Goal: Information Seeking & Learning: Learn about a topic

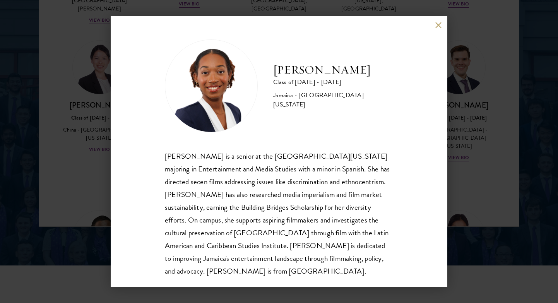
scroll to position [1, 0]
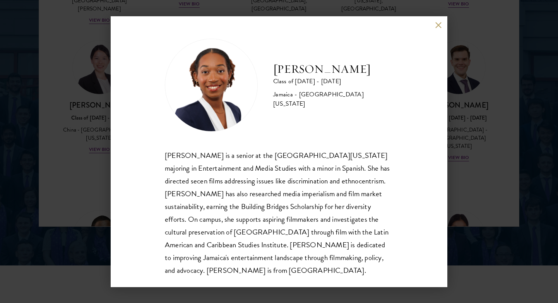
click at [437, 29] on div "[PERSON_NAME] Class of [DATE] - [DATE] [GEOGRAPHIC_DATA] - [GEOGRAPHIC_DATA][US…" at bounding box center [279, 151] width 337 height 271
click at [437, 25] on button at bounding box center [438, 25] width 7 height 7
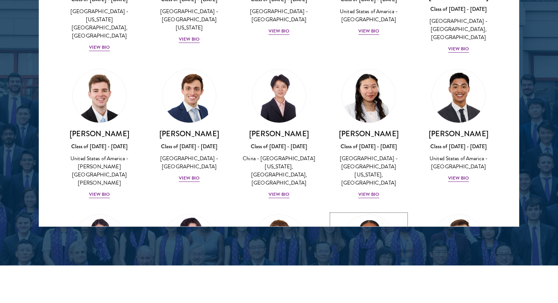
scroll to position [3604, 0]
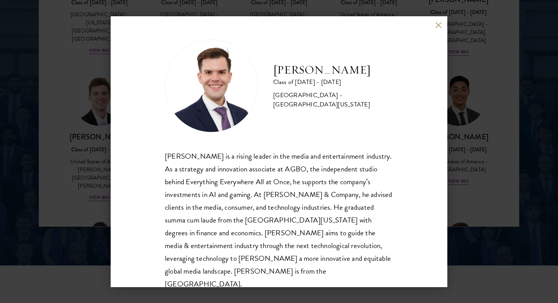
scroll to position [1, 0]
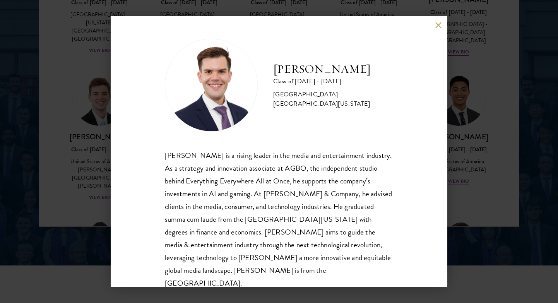
click at [436, 27] on button at bounding box center [438, 25] width 7 height 7
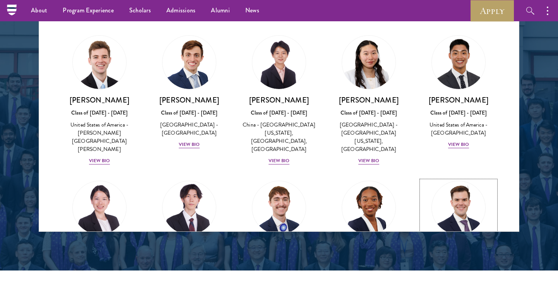
scroll to position [3647, 0]
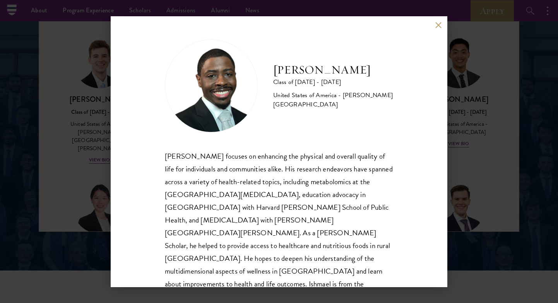
scroll to position [1, 0]
click at [425, 27] on div "[PERSON_NAME] Class of [DATE] - [DATE] [GEOGRAPHIC_DATA] - [PERSON_NAME][GEOGRA…" at bounding box center [279, 151] width 337 height 271
click at [434, 24] on div "[PERSON_NAME] Class of [DATE] - [DATE] [GEOGRAPHIC_DATA] - [PERSON_NAME][GEOGRA…" at bounding box center [279, 151] width 337 height 271
click at [441, 25] on button at bounding box center [438, 25] width 7 height 7
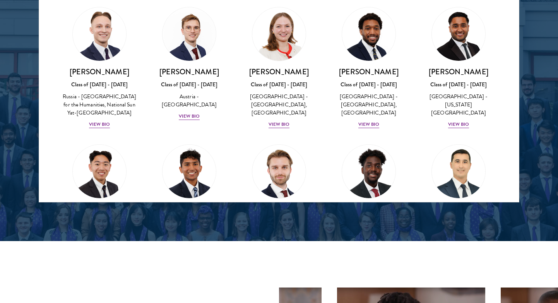
scroll to position [3360, 0]
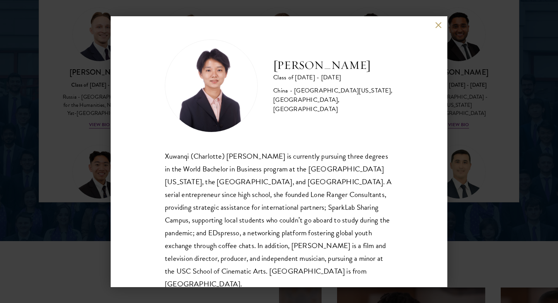
scroll to position [14, 0]
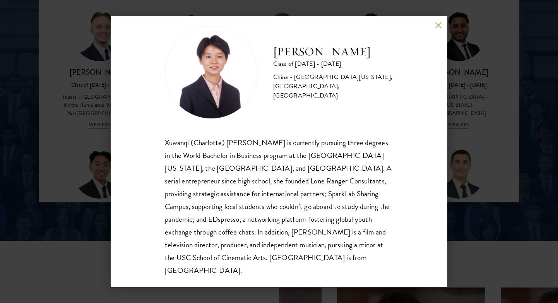
click at [434, 26] on div "[PERSON_NAME] Class of [DATE] - [DATE] [GEOGRAPHIC_DATA] - [GEOGRAPHIC_DATA][US…" at bounding box center [279, 151] width 337 height 271
click at [435, 25] on button at bounding box center [438, 25] width 7 height 7
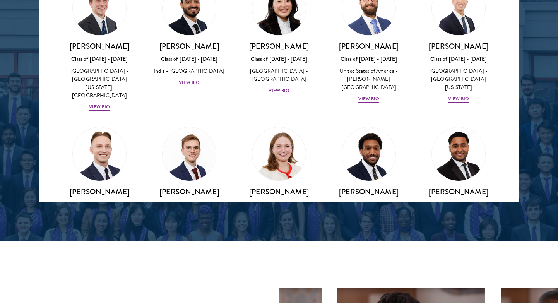
scroll to position [3238, 0]
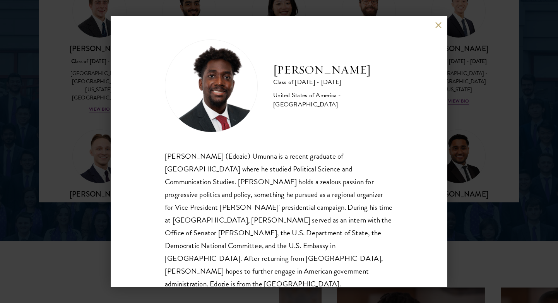
scroll to position [1, 0]
click at [436, 35] on div "[PERSON_NAME] Class of [DATE] - [DATE] [GEOGRAPHIC_DATA] - [GEOGRAPHIC_DATA] [P…" at bounding box center [279, 151] width 337 height 271
click at [435, 25] on button at bounding box center [438, 25] width 7 height 7
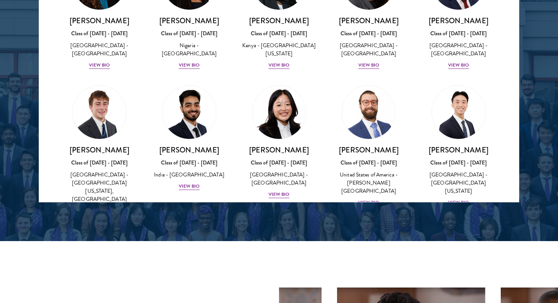
scroll to position [3154, 0]
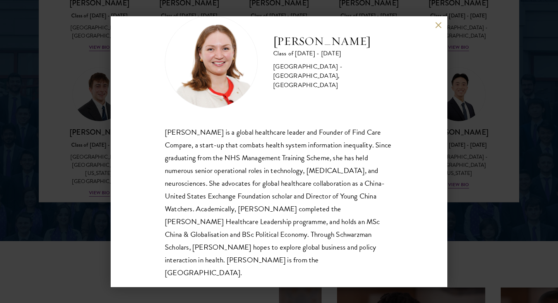
scroll to position [26, 0]
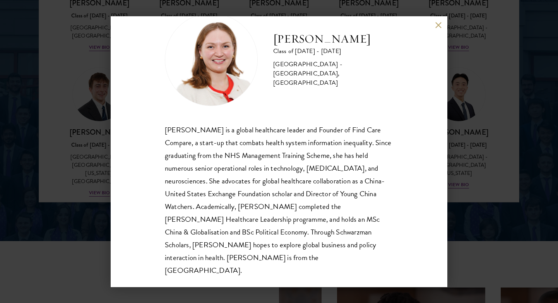
click at [437, 26] on button at bounding box center [438, 25] width 7 height 7
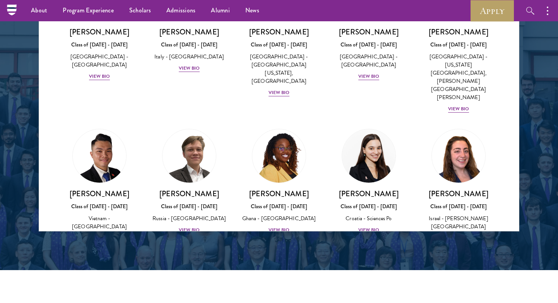
scroll to position [2857, 0]
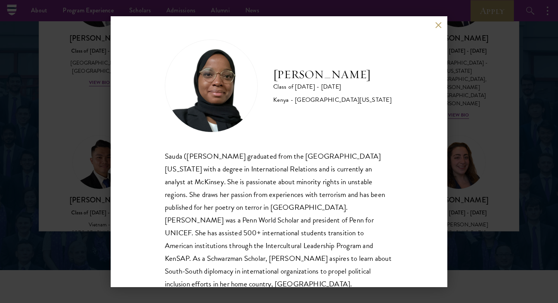
scroll to position [14, 0]
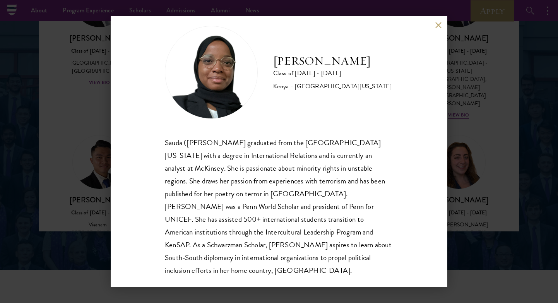
click at [440, 24] on button at bounding box center [438, 25] width 7 height 7
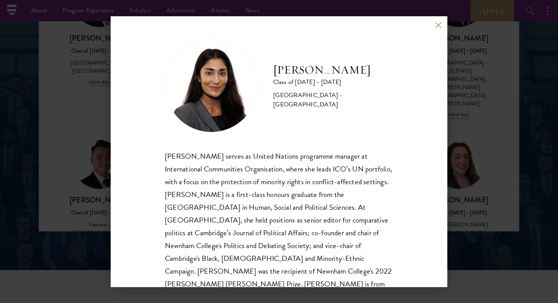
click at [437, 29] on div "[PERSON_NAME] Class of [DATE] - [DATE] [GEOGRAPHIC_DATA] - [GEOGRAPHIC_DATA] [P…" at bounding box center [279, 151] width 337 height 271
click at [438, 27] on button at bounding box center [438, 25] width 7 height 7
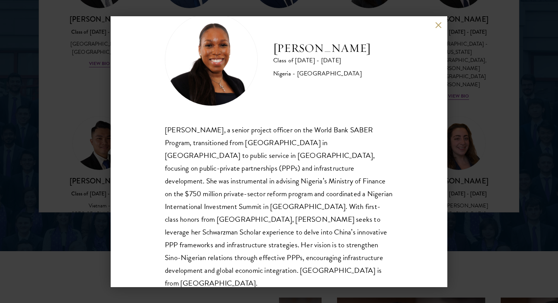
scroll to position [1060, 0]
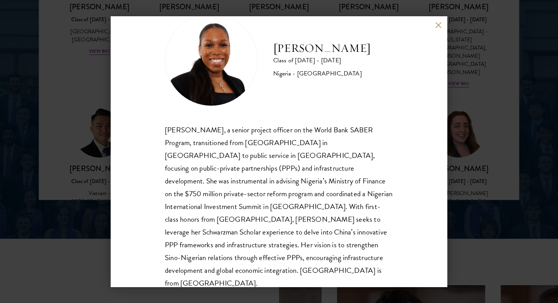
click at [439, 24] on button at bounding box center [438, 25] width 7 height 7
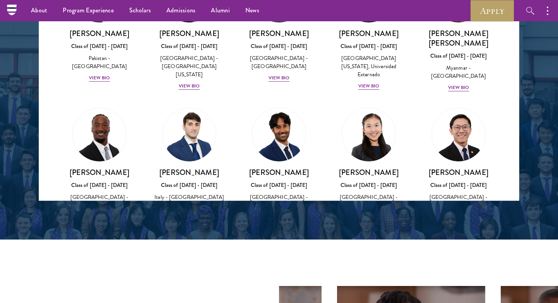
scroll to position [2692, 0]
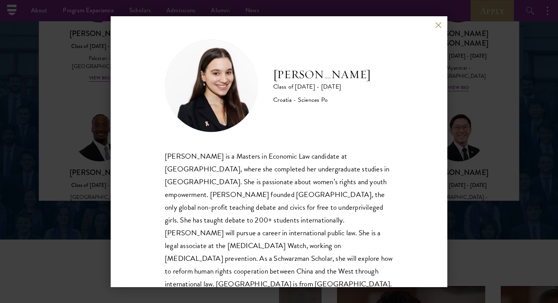
click at [432, 31] on div "[PERSON_NAME] Class of [DATE] - [DATE] Croatia - Sciences Po [PERSON_NAME] is a…" at bounding box center [279, 151] width 337 height 271
click at [434, 28] on div "[PERSON_NAME] Class of [DATE] - [DATE] Croatia - Sciences Po [PERSON_NAME] is a…" at bounding box center [279, 151] width 337 height 271
click at [436, 27] on button at bounding box center [438, 25] width 7 height 7
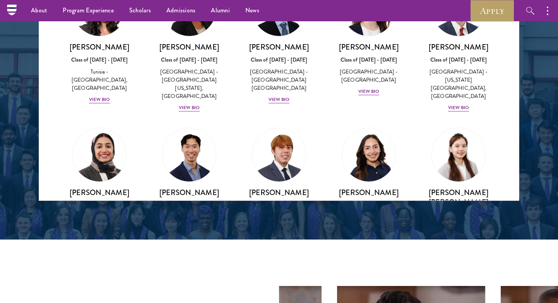
scroll to position [2533, 0]
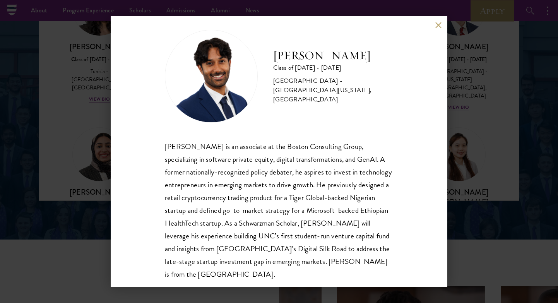
scroll to position [14, 0]
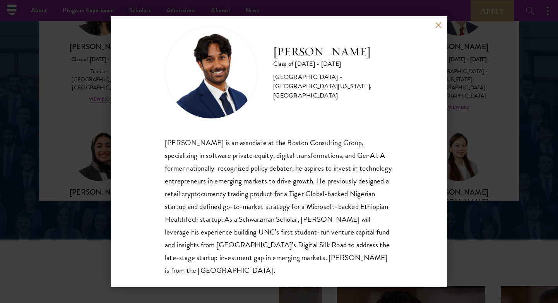
click at [439, 28] on div "[PERSON_NAME] Class of [DATE] - [DATE] [GEOGRAPHIC_DATA] - [GEOGRAPHIC_DATA][US…" at bounding box center [279, 151] width 337 height 271
click at [438, 24] on button at bounding box center [438, 25] width 7 height 7
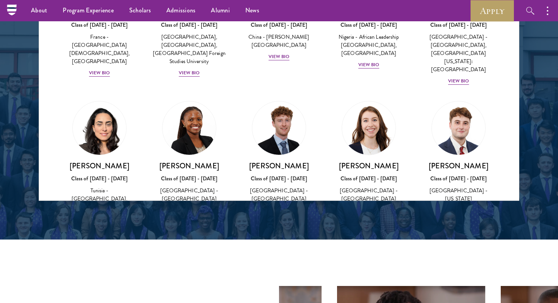
scroll to position [2412, 0]
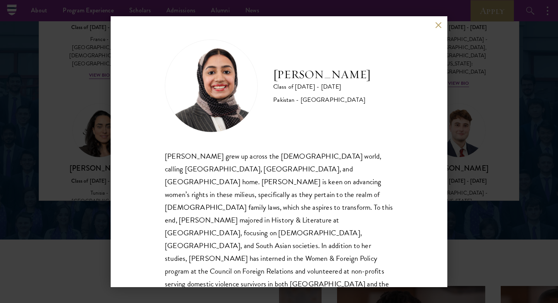
scroll to position [1, 0]
click at [437, 23] on button at bounding box center [438, 25] width 7 height 7
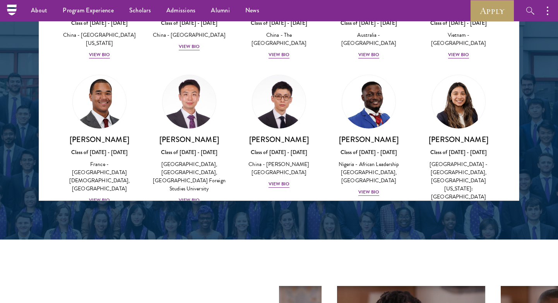
scroll to position [2286, 0]
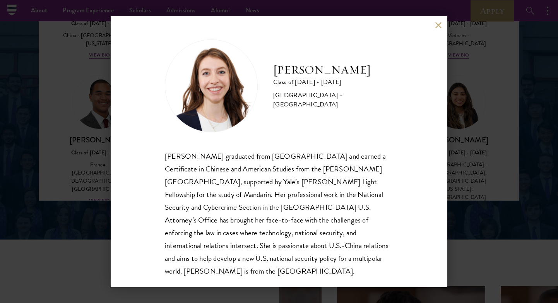
scroll to position [1, 0]
click at [434, 22] on div "[PERSON_NAME] Class of [DATE] - [DATE] [GEOGRAPHIC_DATA] - [GEOGRAPHIC_DATA] [P…" at bounding box center [279, 151] width 337 height 271
click at [440, 25] on button at bounding box center [438, 25] width 7 height 7
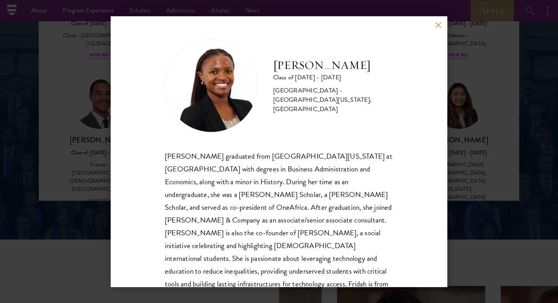
scroll to position [14, 0]
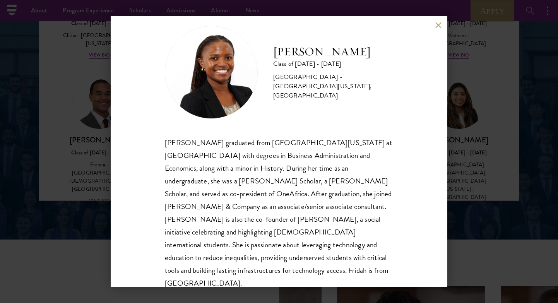
click at [437, 26] on button at bounding box center [438, 25] width 7 height 7
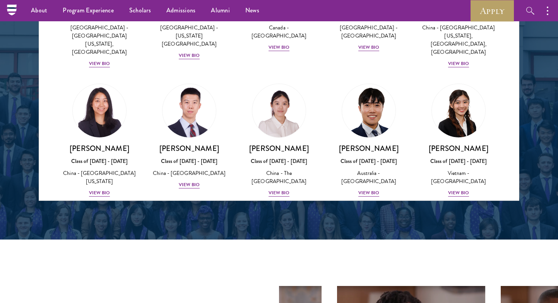
scroll to position [2147, 0]
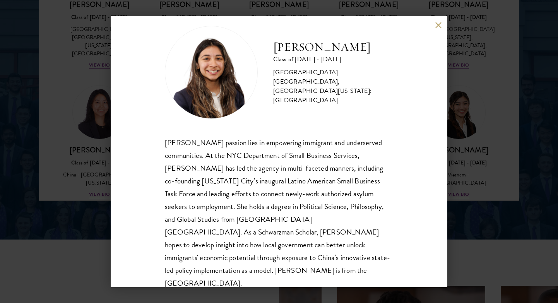
scroll to position [1069, 0]
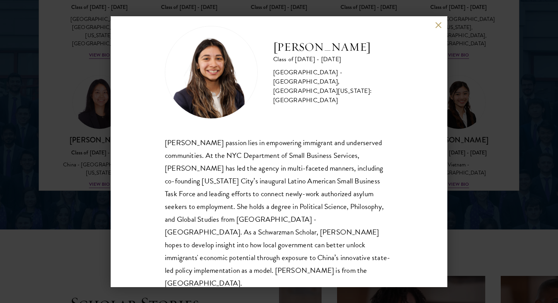
click at [436, 25] on button at bounding box center [438, 25] width 7 height 7
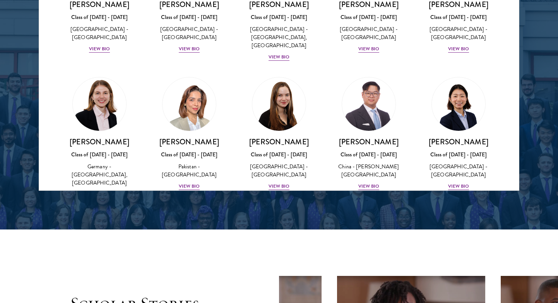
scroll to position [1854, 0]
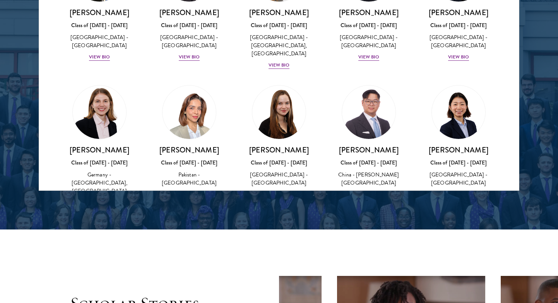
click at [365, 220] on img at bounding box center [369, 249] width 59 height 59
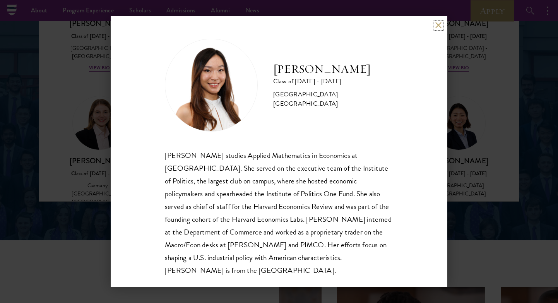
scroll to position [1058, 0]
click at [437, 27] on button at bounding box center [438, 25] width 7 height 7
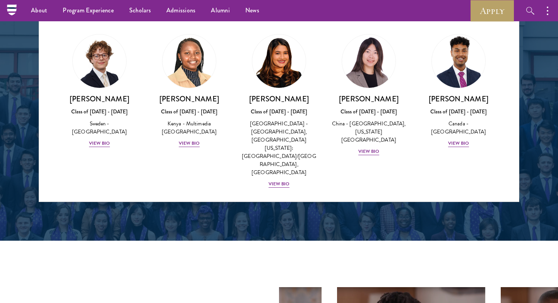
scroll to position [1164, 0]
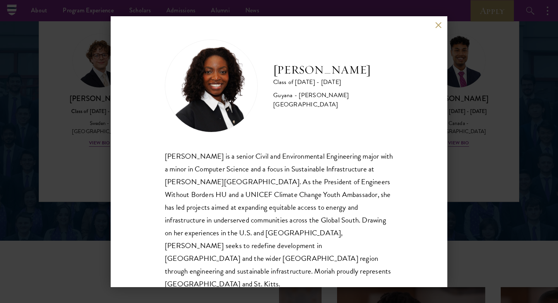
scroll to position [1, 0]
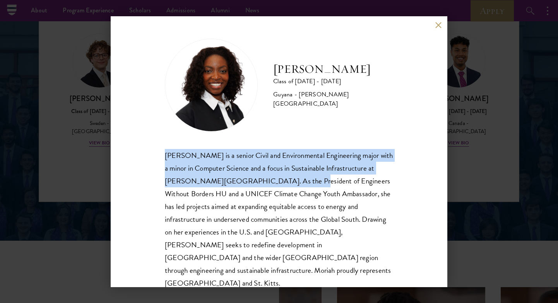
drag, startPoint x: 166, startPoint y: 156, endPoint x: 280, endPoint y: 177, distance: 115.7
click at [280, 177] on div "[PERSON_NAME] is a senior Civil and Environmental Engineering major with a mino…" at bounding box center [279, 219] width 228 height 141
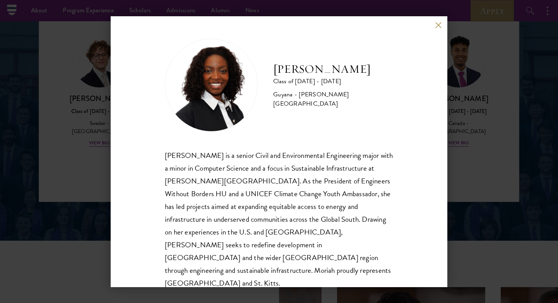
click at [296, 191] on div "[PERSON_NAME] is a senior Civil and Environmental Engineering major with a mino…" at bounding box center [279, 219] width 228 height 141
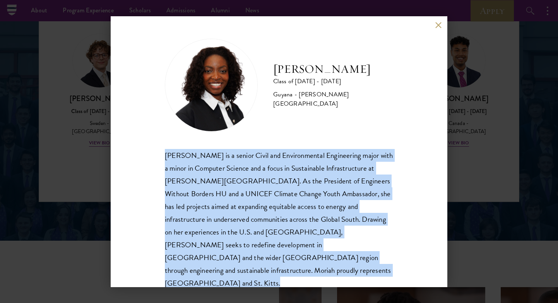
click at [296, 191] on div "[PERSON_NAME] is a senior Civil and Environmental Engineering major with a mino…" at bounding box center [279, 219] width 228 height 141
click at [439, 23] on button at bounding box center [438, 25] width 7 height 7
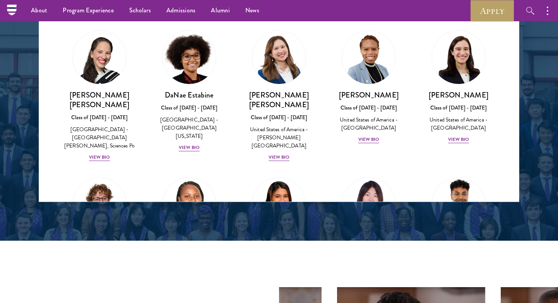
scroll to position [1022, 0]
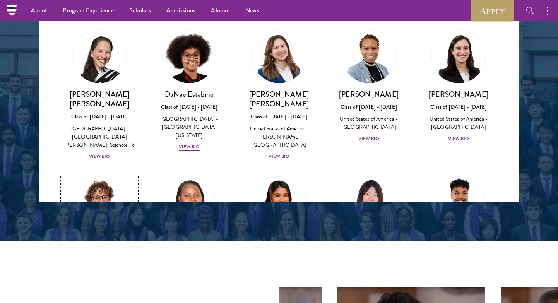
click at [104, 282] on div "View Bio" at bounding box center [99, 285] width 21 height 7
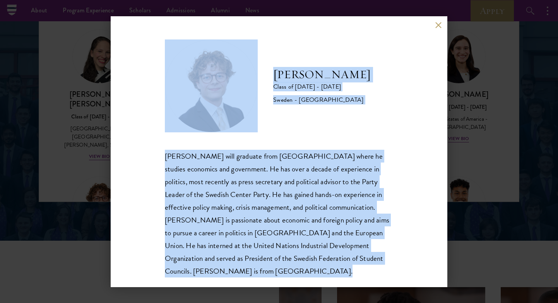
click at [228, 171] on div "[PERSON_NAME] will graduate from [GEOGRAPHIC_DATA] where he studies economics a…" at bounding box center [279, 214] width 228 height 128
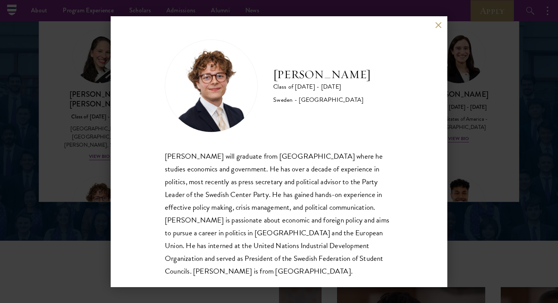
click at [228, 173] on div "[PERSON_NAME] will graduate from [GEOGRAPHIC_DATA] where he studies economics a…" at bounding box center [279, 214] width 228 height 128
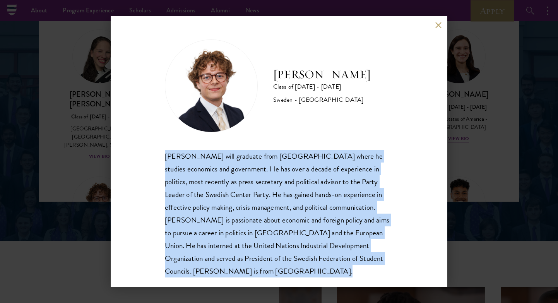
click at [228, 173] on div "[PERSON_NAME] will graduate from [GEOGRAPHIC_DATA] where he studies economics a…" at bounding box center [279, 214] width 228 height 128
click at [228, 175] on div "[PERSON_NAME] will graduate from [GEOGRAPHIC_DATA] where he studies economics a…" at bounding box center [279, 214] width 228 height 128
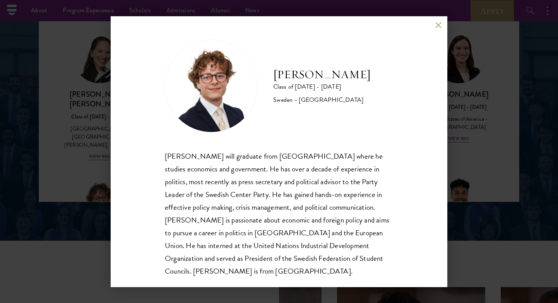
click at [228, 177] on div "[PERSON_NAME] will graduate from [GEOGRAPHIC_DATA] where he studies economics a…" at bounding box center [279, 214] width 228 height 128
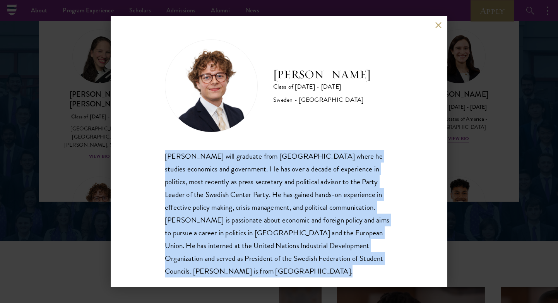
click at [228, 177] on div "[PERSON_NAME] will graduate from [GEOGRAPHIC_DATA] where he studies economics a…" at bounding box center [279, 214] width 228 height 128
click at [230, 181] on div "[PERSON_NAME] will graduate from [GEOGRAPHIC_DATA] where he studies economics a…" at bounding box center [279, 214] width 228 height 128
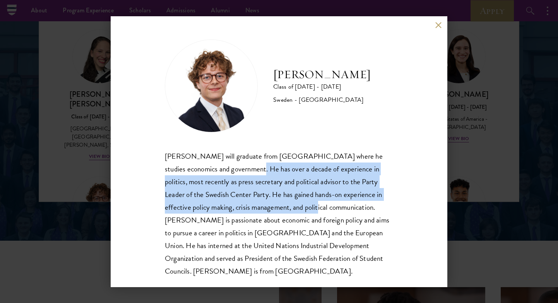
drag, startPoint x: 228, startPoint y: 173, endPoint x: 259, endPoint y: 209, distance: 47.5
click at [259, 209] on div "[PERSON_NAME] will graduate from [GEOGRAPHIC_DATA] where he studies economics a…" at bounding box center [279, 214] width 228 height 128
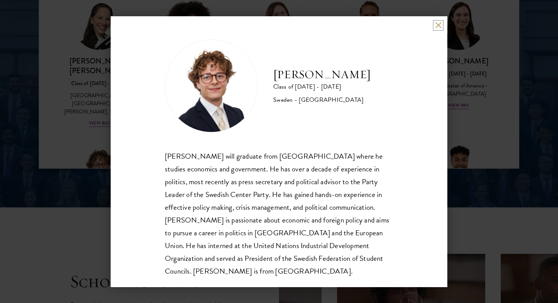
drag, startPoint x: 437, startPoint y: 24, endPoint x: 386, endPoint y: 100, distance: 91.8
click at [386, 102] on div "[PERSON_NAME] Class of [DATE] - [DATE] [GEOGRAPHIC_DATA] - [GEOGRAPHIC_DATA] [P…" at bounding box center [279, 151] width 337 height 271
click at [440, 29] on div "[PERSON_NAME] Class of [DATE] - [DATE] [GEOGRAPHIC_DATA] - [GEOGRAPHIC_DATA] [P…" at bounding box center [279, 151] width 337 height 271
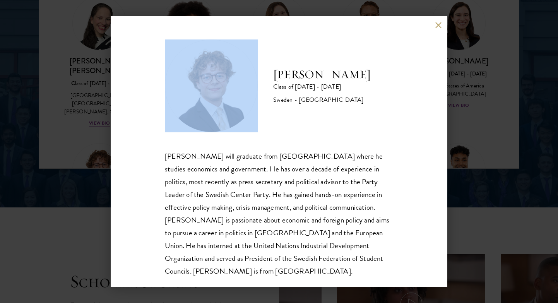
click at [437, 28] on div "[PERSON_NAME] Class of [DATE] - [DATE] [GEOGRAPHIC_DATA] - [GEOGRAPHIC_DATA] [P…" at bounding box center [279, 151] width 337 height 271
click at [439, 26] on button at bounding box center [438, 25] width 7 height 7
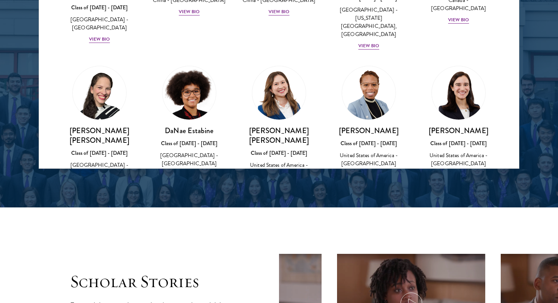
scroll to position [924, 0]
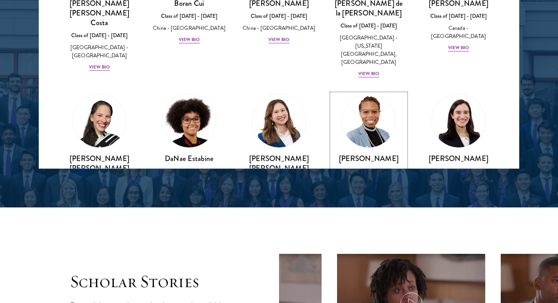
click at [377, 199] on div "View Bio" at bounding box center [368, 202] width 21 height 7
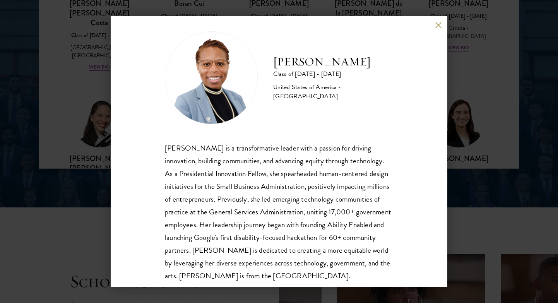
scroll to position [26, 0]
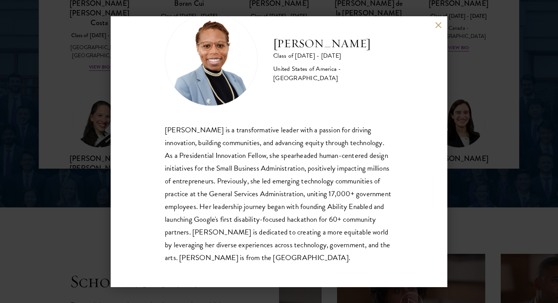
click at [353, 139] on div "[PERSON_NAME] is a transformative leader with a passion for driving innovation,…" at bounding box center [279, 193] width 228 height 141
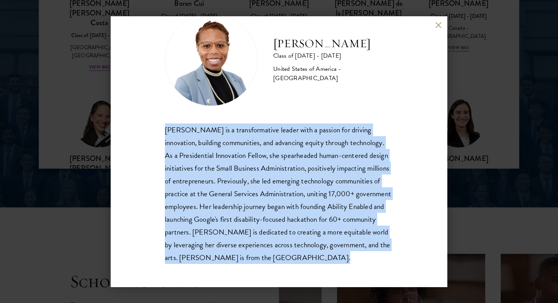
click at [353, 139] on div "[PERSON_NAME] is a transformative leader with a passion for driving innovation,…" at bounding box center [279, 193] width 228 height 141
click at [353, 167] on div "[PERSON_NAME] is a transformative leader with a passion for driving innovation,…" at bounding box center [279, 193] width 228 height 141
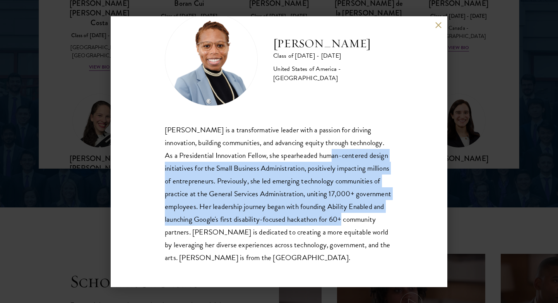
drag, startPoint x: 320, startPoint y: 158, endPoint x: 343, endPoint y: 219, distance: 65.4
click at [343, 219] on div "[PERSON_NAME] is a transformative leader with a passion for driving innovation,…" at bounding box center [279, 193] width 228 height 141
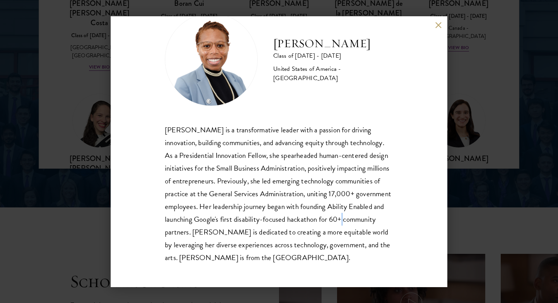
click at [343, 219] on div "[PERSON_NAME] is a transformative leader with a passion for driving innovation,…" at bounding box center [279, 193] width 228 height 141
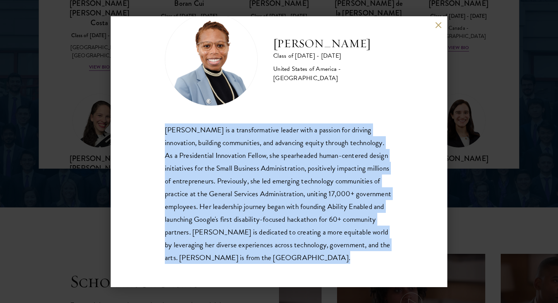
click at [343, 219] on div "[PERSON_NAME] is a transformative leader with a passion for driving innovation,…" at bounding box center [279, 193] width 228 height 141
click at [344, 231] on div "[PERSON_NAME] is a transformative leader with a passion for driving innovation,…" at bounding box center [279, 193] width 228 height 141
drag, startPoint x: 334, startPoint y: 259, endPoint x: 351, endPoint y: 122, distance: 138.0
click at [351, 122] on div "[PERSON_NAME] Class of [DATE] - [DATE] [GEOGRAPHIC_DATA] - [GEOGRAPHIC_DATA] [P…" at bounding box center [279, 138] width 228 height 251
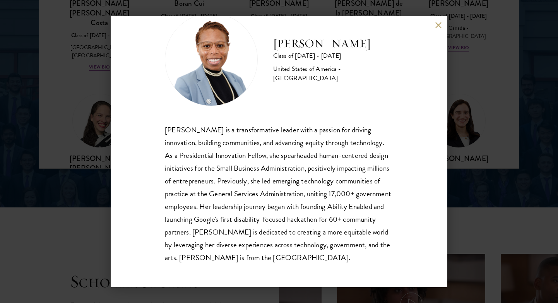
click at [431, 31] on div "[PERSON_NAME] Class of [DATE] - [DATE] [GEOGRAPHIC_DATA] - [GEOGRAPHIC_DATA] [P…" at bounding box center [279, 151] width 337 height 271
click at [437, 29] on div "[PERSON_NAME] Class of [DATE] - [DATE] [GEOGRAPHIC_DATA] - [GEOGRAPHIC_DATA] [P…" at bounding box center [279, 151] width 337 height 271
click at [436, 27] on button at bounding box center [438, 25] width 7 height 7
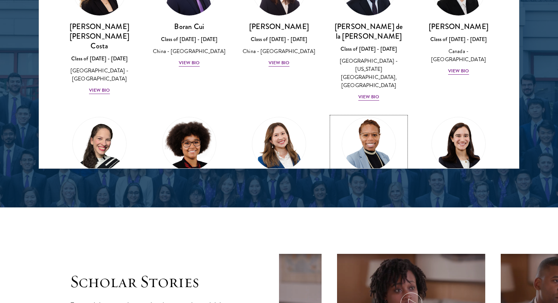
scroll to position [900, 0]
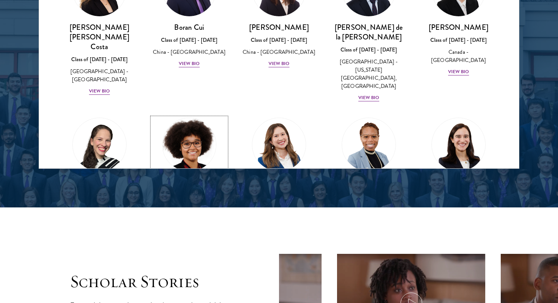
click at [201, 203] on div "[GEOGRAPHIC_DATA] - [GEOGRAPHIC_DATA][US_STATE]" at bounding box center [189, 215] width 74 height 24
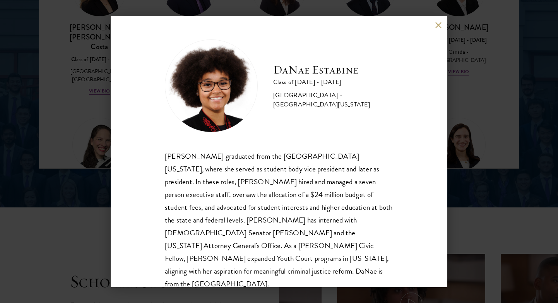
scroll to position [1, 0]
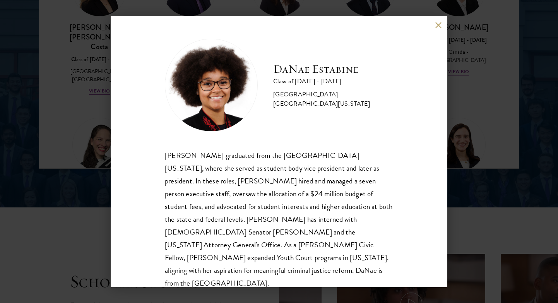
click at [441, 23] on button at bounding box center [438, 25] width 7 height 7
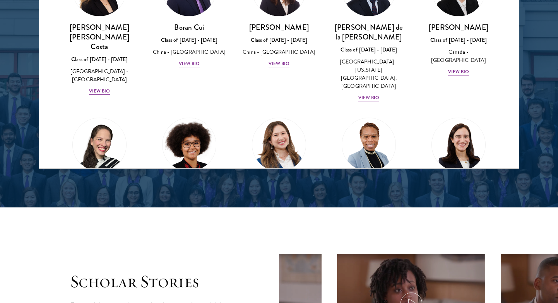
click at [276, 201] on div "Class of [DATE] - [DATE]" at bounding box center [279, 205] width 74 height 8
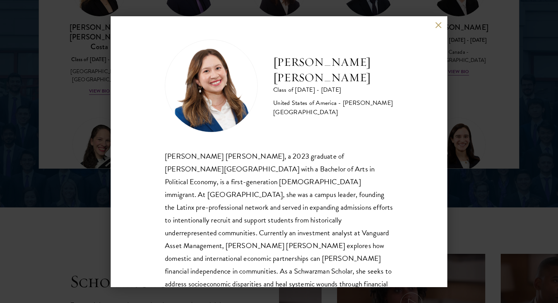
scroll to position [26, 0]
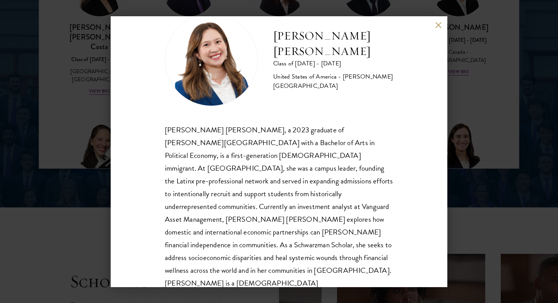
click at [320, 145] on div "[PERSON_NAME] [PERSON_NAME], a 2023 graduate of [PERSON_NAME][GEOGRAPHIC_DATA] …" at bounding box center [279, 212] width 228 height 179
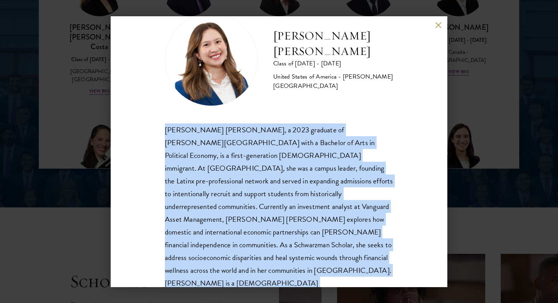
click at [320, 145] on div "[PERSON_NAME] [PERSON_NAME], a 2023 graduate of [PERSON_NAME][GEOGRAPHIC_DATA] …" at bounding box center [279, 212] width 228 height 179
copy body "[PERSON_NAME] [PERSON_NAME], a 2023 graduate of [PERSON_NAME][GEOGRAPHIC_DATA] …"
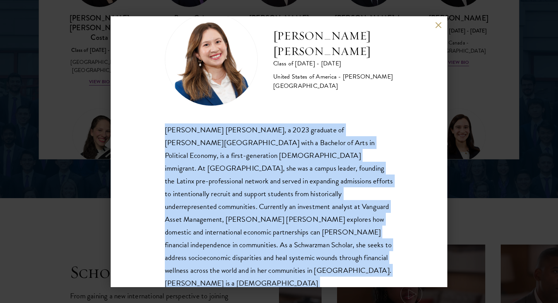
scroll to position [1100, 0]
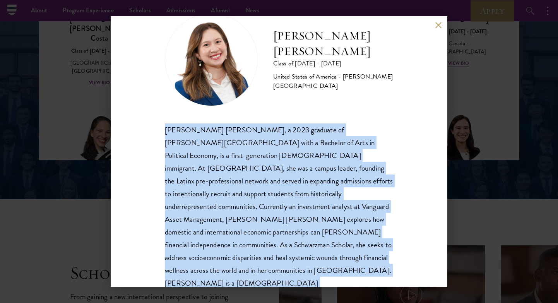
copy body "[PERSON_NAME] [PERSON_NAME], a 2023 graduate of [PERSON_NAME][GEOGRAPHIC_DATA] …"
